Goal: Task Accomplishment & Management: Manage account settings

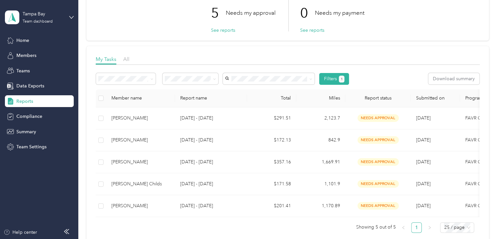
scroll to position [66, 0]
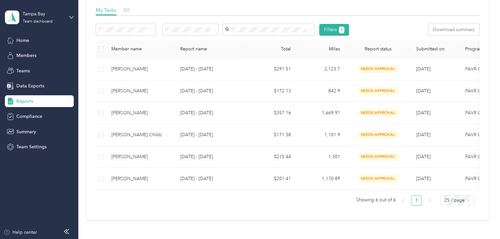
scroll to position [98, 0]
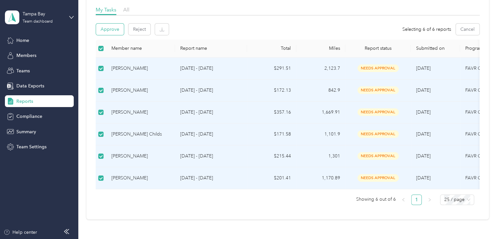
click at [114, 28] on button "Approve" at bounding box center [110, 29] width 28 height 11
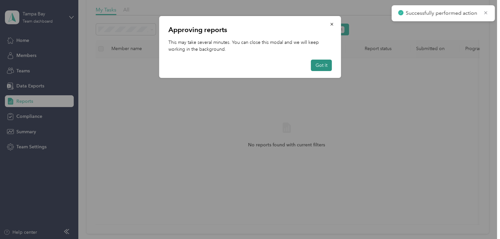
click at [326, 65] on button "Got it" at bounding box center [321, 65] width 21 height 11
